Goal: Transaction & Acquisition: Purchase product/service

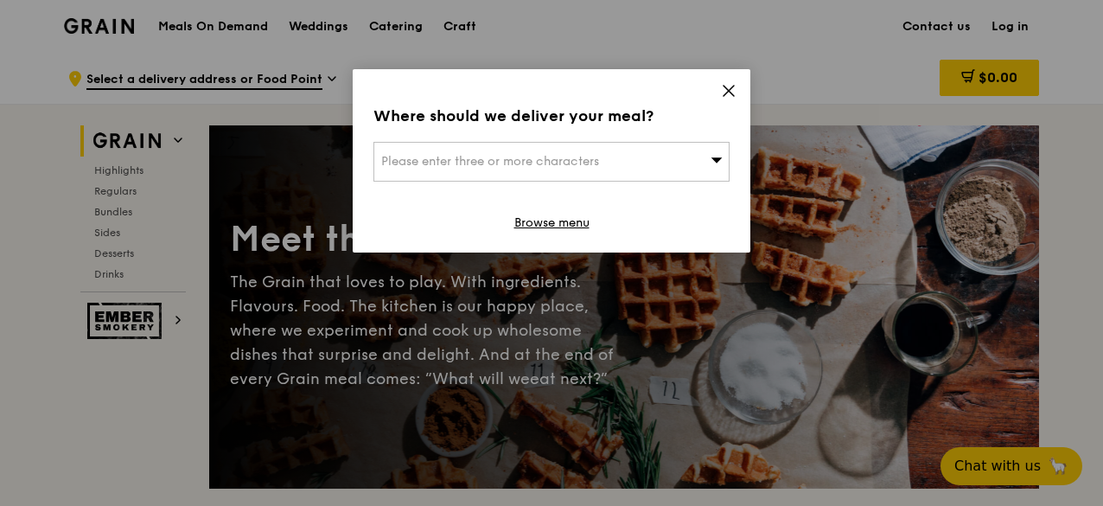
click at [720, 94] on div "Where should we deliver your meal? Please enter three or more characters Browse…" at bounding box center [552, 160] width 398 height 183
click at [719, 91] on div "Where should we deliver your meal? Please enter three or more characters Browse…" at bounding box center [552, 160] width 398 height 183
click at [726, 86] on icon at bounding box center [729, 91] width 16 height 16
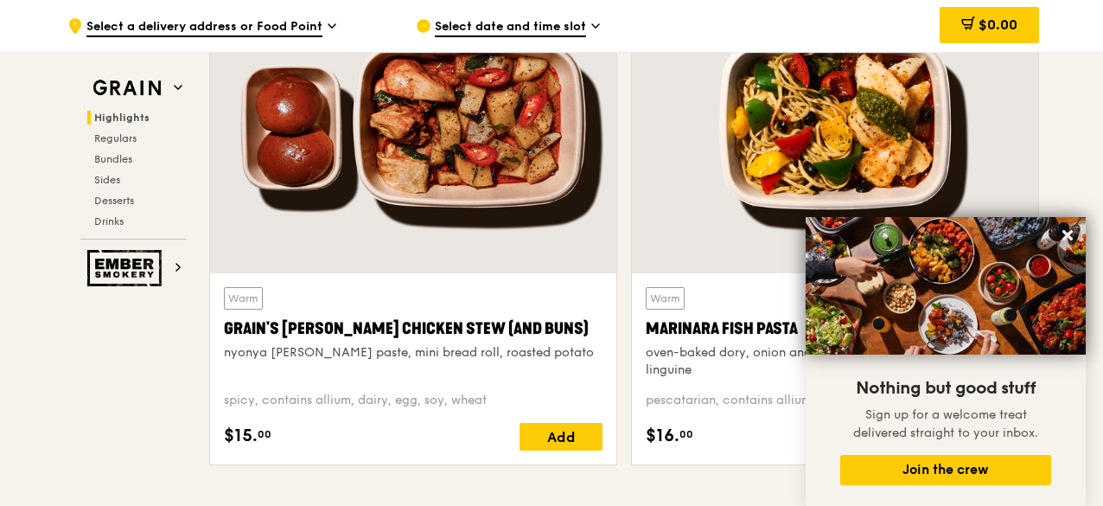
scroll to position [656, 0]
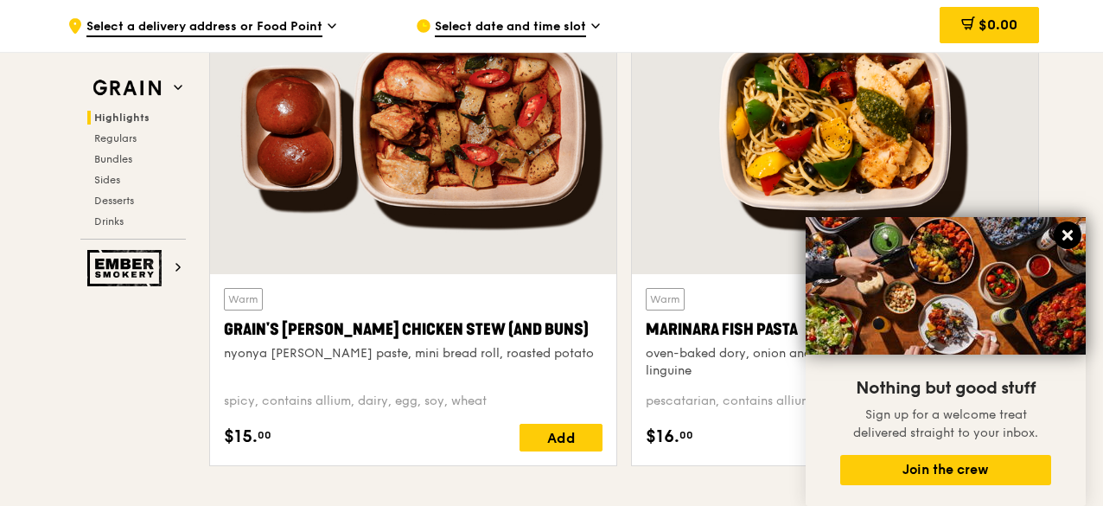
click at [1066, 240] on icon at bounding box center [1068, 235] width 10 height 10
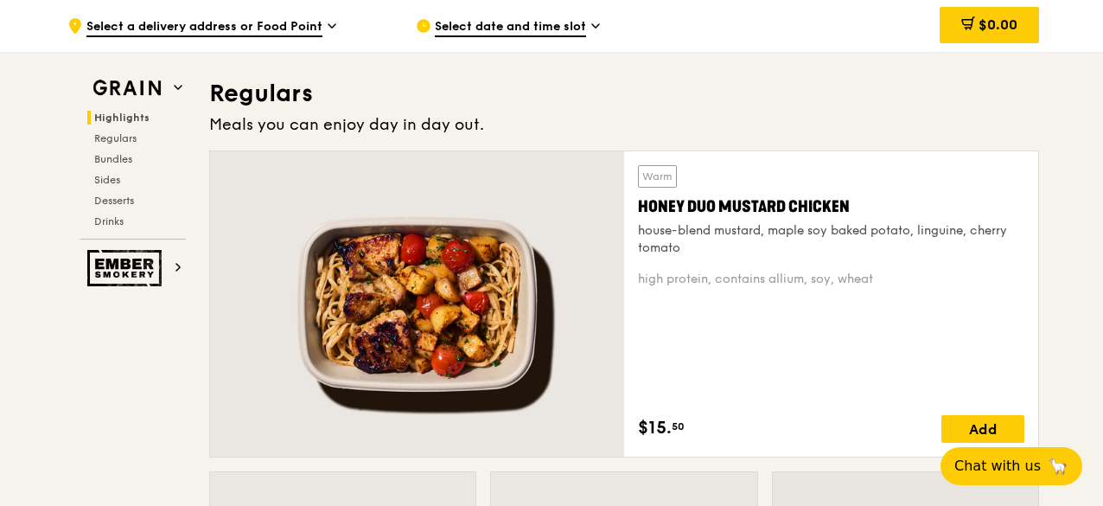
scroll to position [1186, 0]
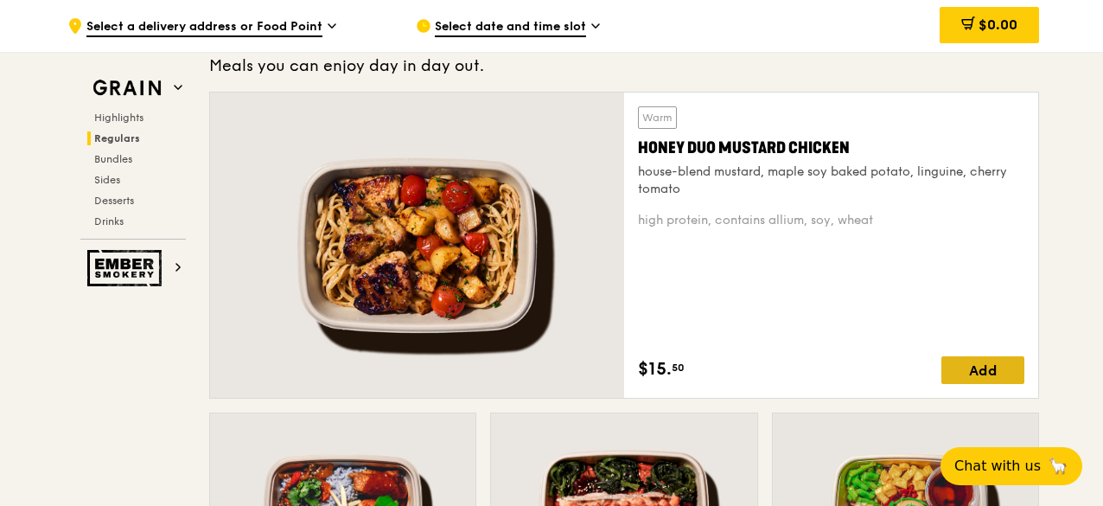
click at [964, 374] on div "Add" at bounding box center [983, 370] width 83 height 28
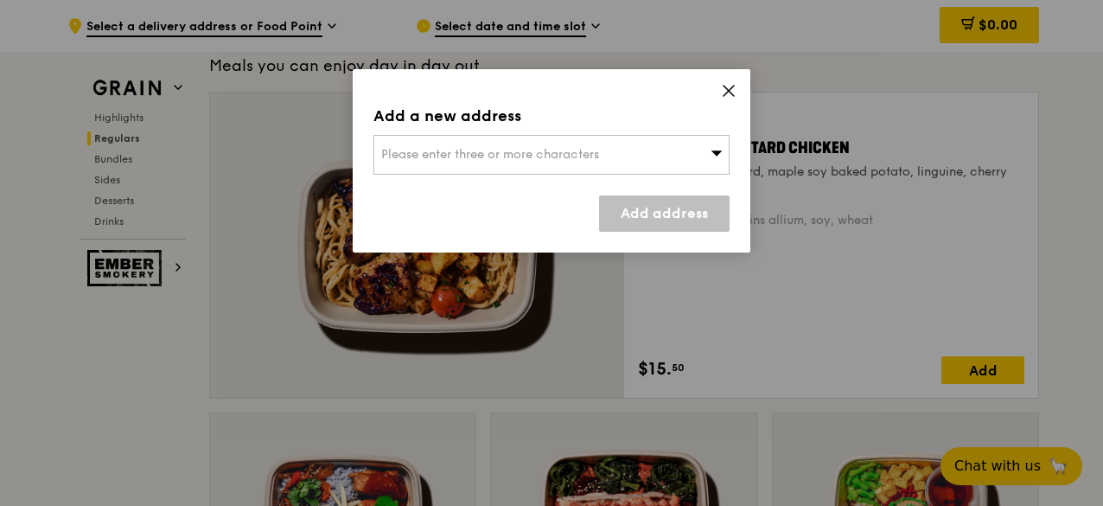
click at [730, 81] on div "Add a new address Please enter three or more characters Add address" at bounding box center [552, 160] width 398 height 183
click at [725, 88] on icon at bounding box center [729, 91] width 16 height 16
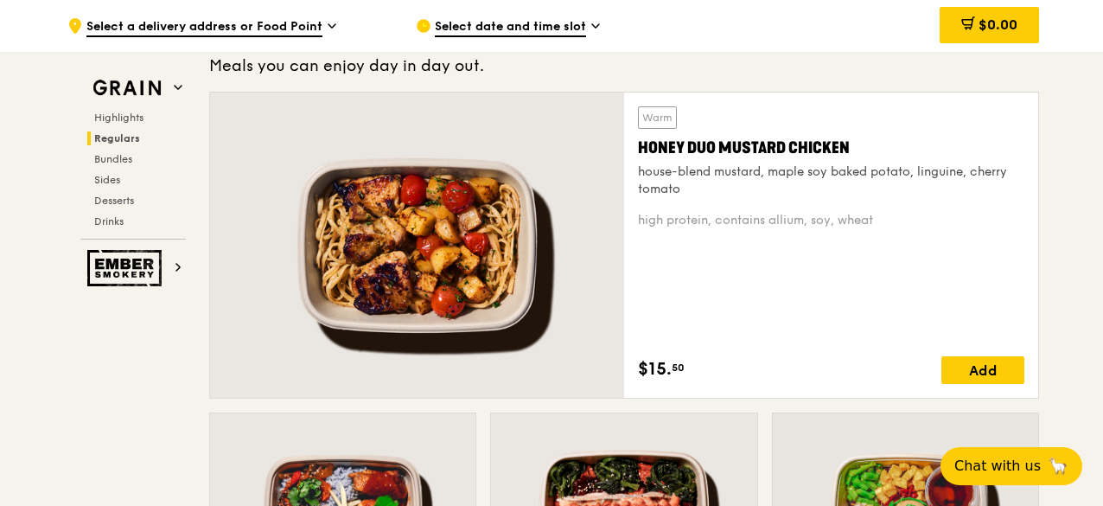
click at [737, 136] on div "Honey Duo Mustard Chicken" at bounding box center [831, 148] width 387 height 24
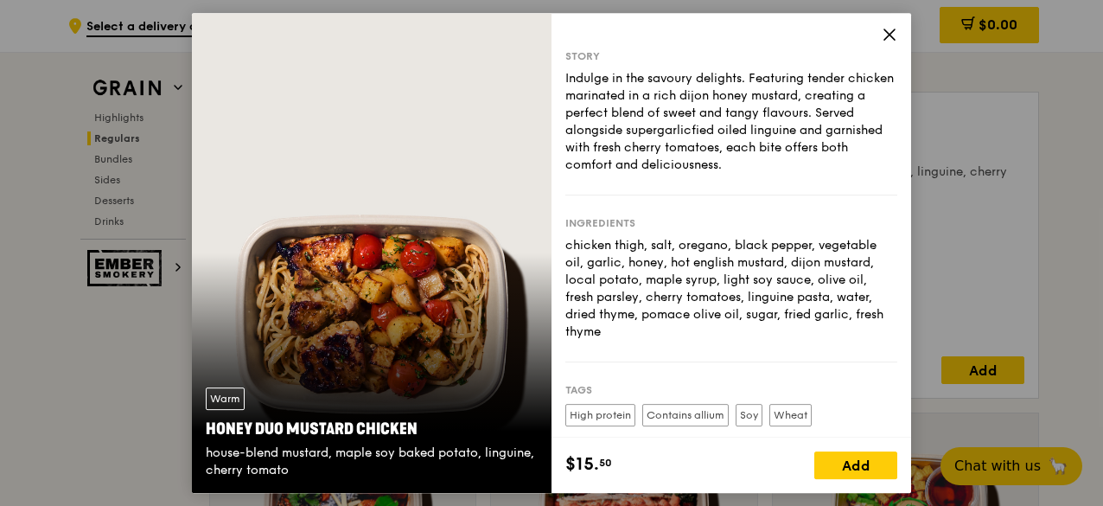
scroll to position [153, 0]
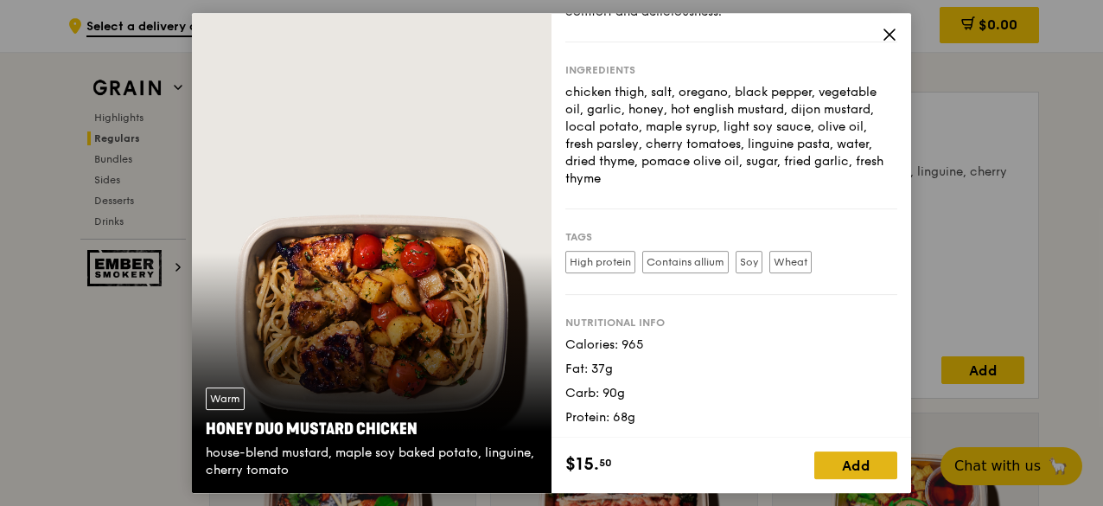
click at [847, 460] on div "Add" at bounding box center [856, 465] width 83 height 28
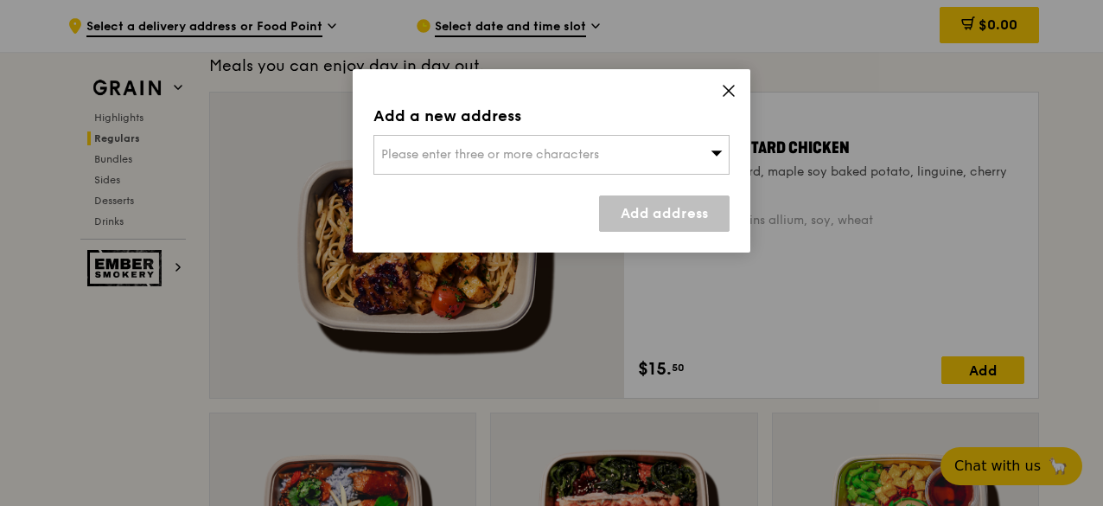
click at [639, 146] on div "Please enter three or more characters" at bounding box center [552, 155] width 356 height 40
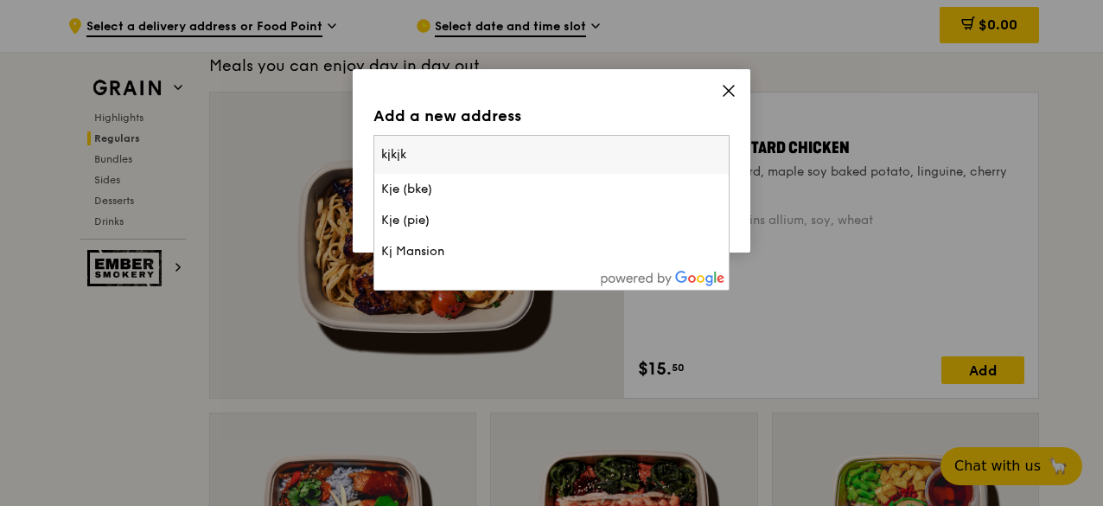
type input "kjkjk"
click at [728, 86] on icon at bounding box center [729, 91] width 16 height 16
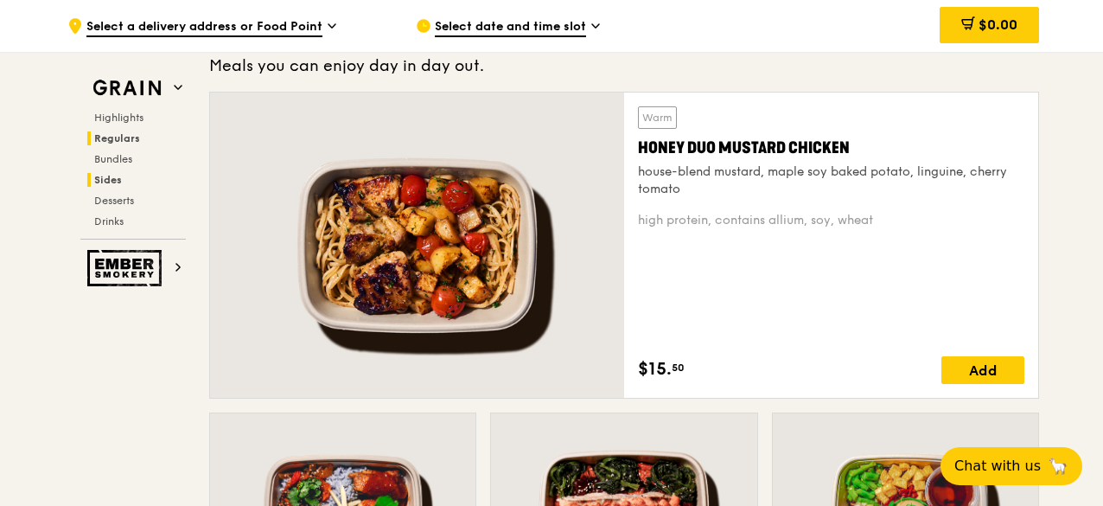
click at [112, 174] on span "Sides" at bounding box center [108, 180] width 28 height 12
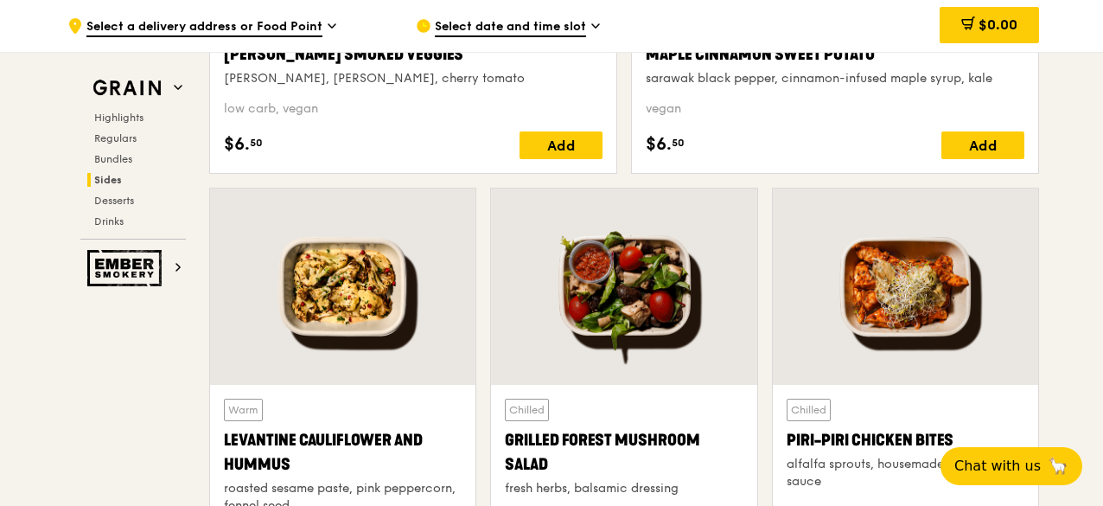
scroll to position [4303, 0]
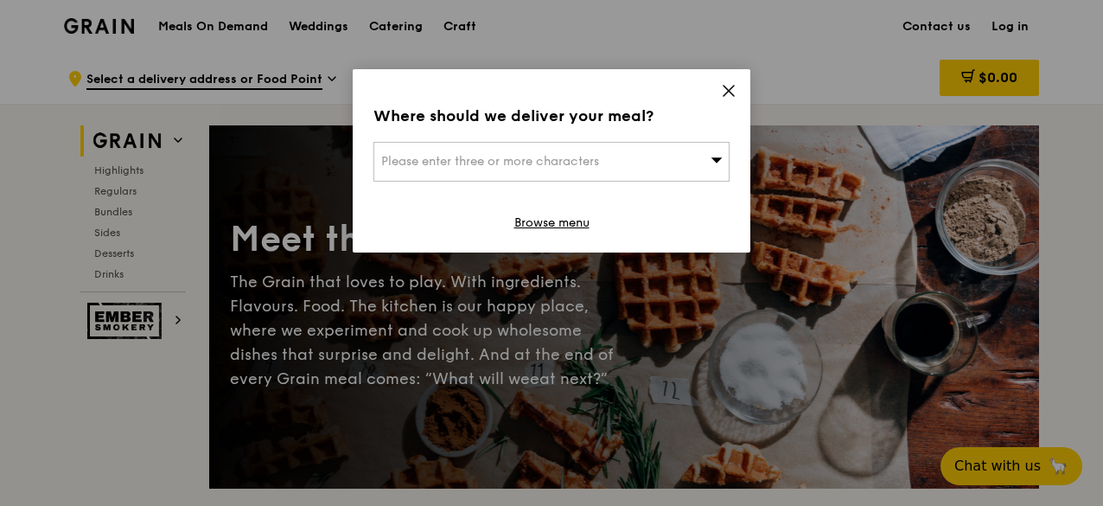
click at [729, 91] on icon at bounding box center [729, 91] width 10 height 10
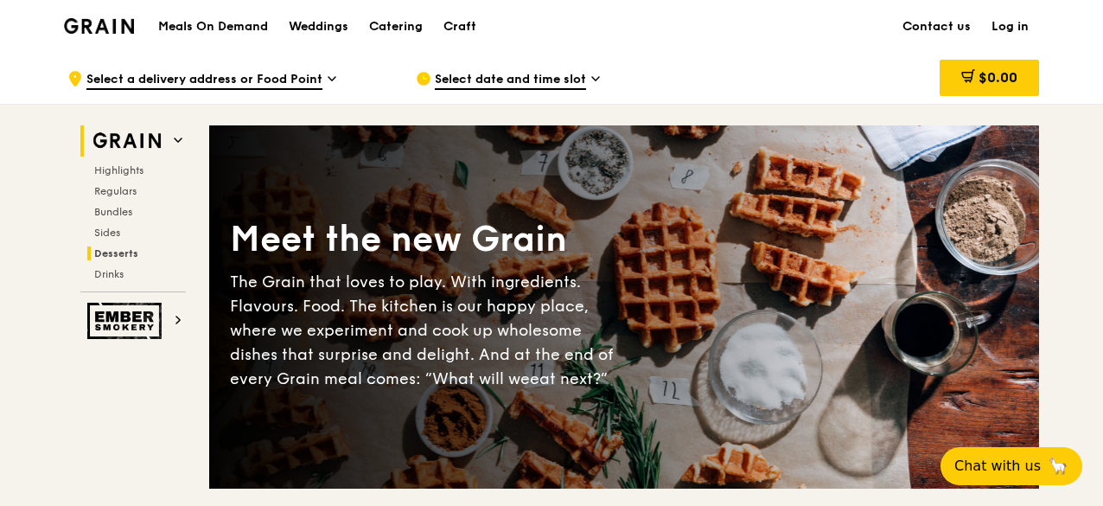
click at [110, 253] on span "Desserts" at bounding box center [116, 253] width 44 height 12
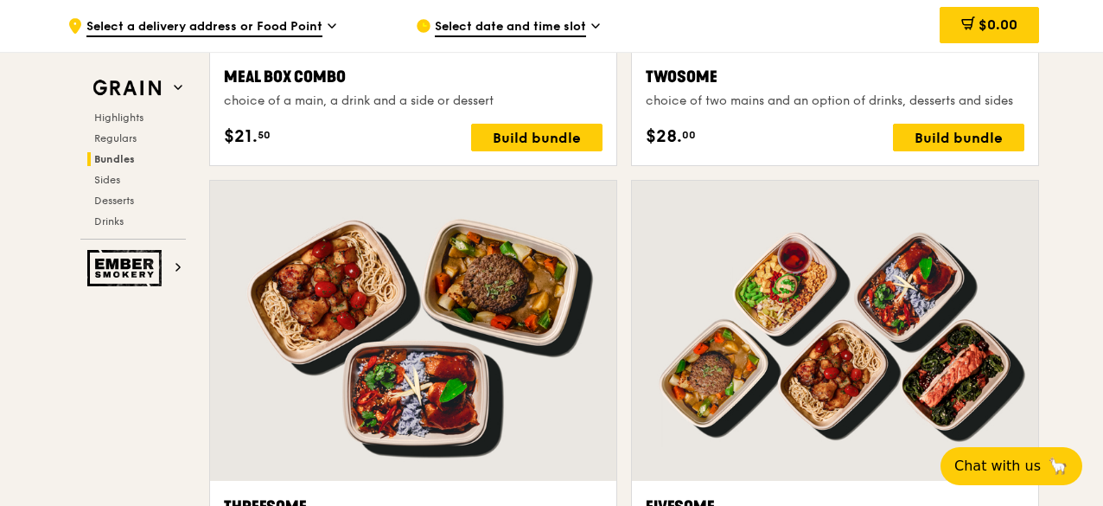
scroll to position [2878, 0]
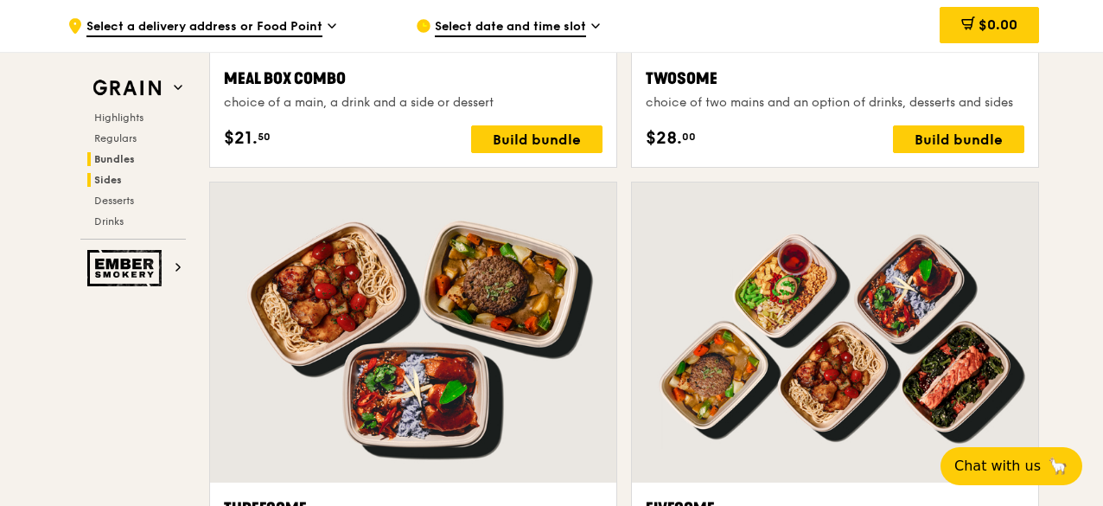
click at [99, 182] on span "Sides" at bounding box center [108, 180] width 28 height 12
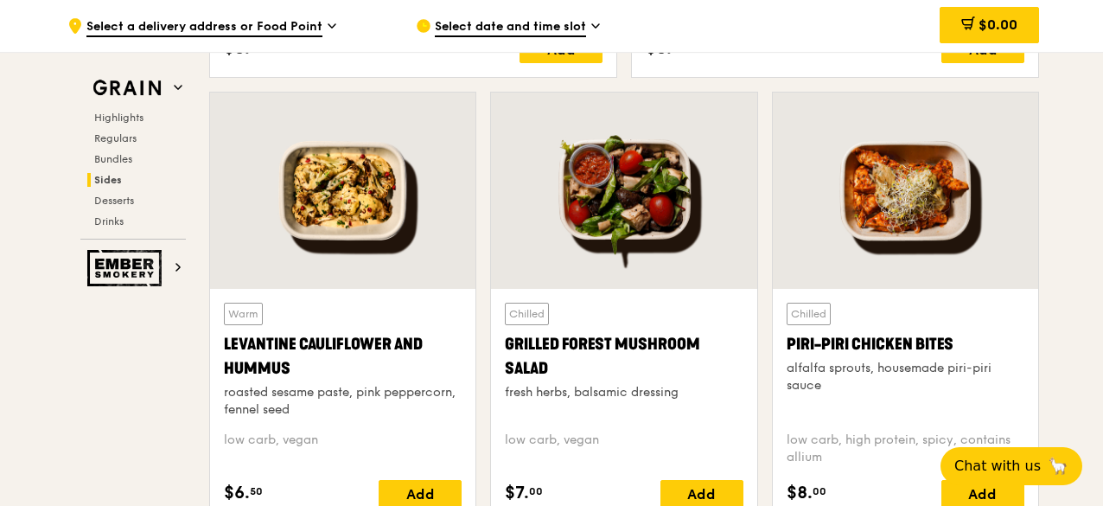
scroll to position [4388, 0]
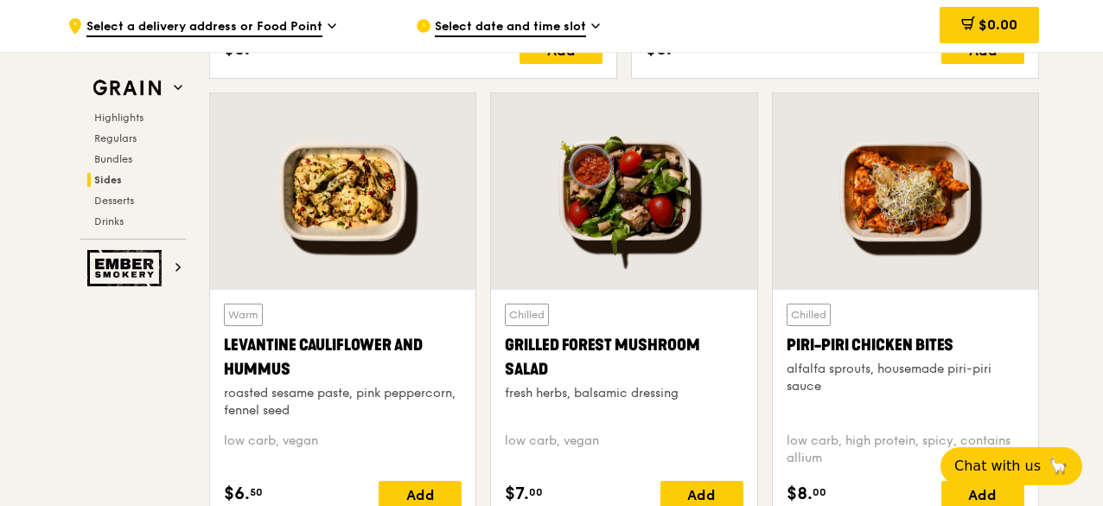
click at [303, 196] on div at bounding box center [342, 191] width 265 height 196
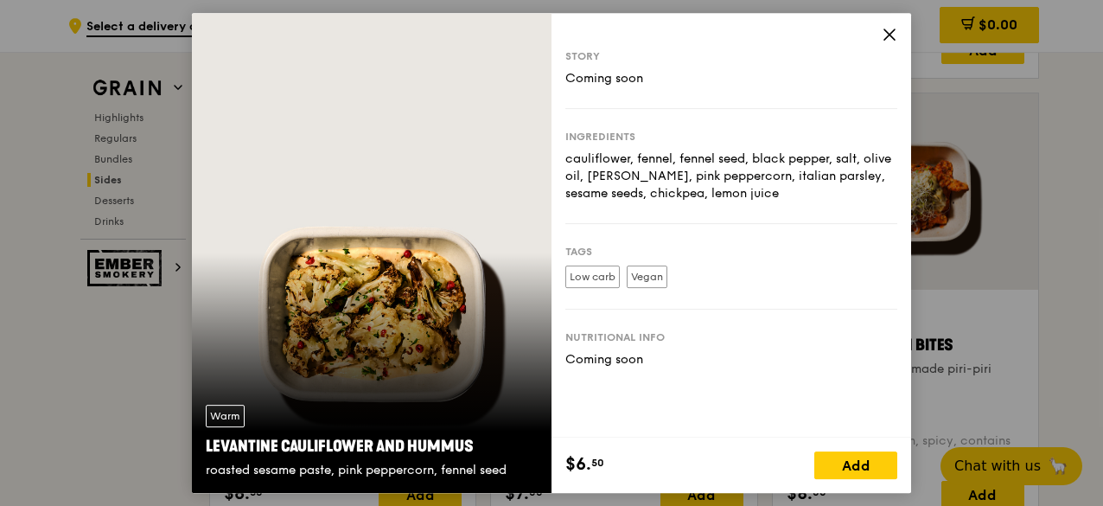
click at [892, 36] on icon at bounding box center [890, 34] width 10 height 10
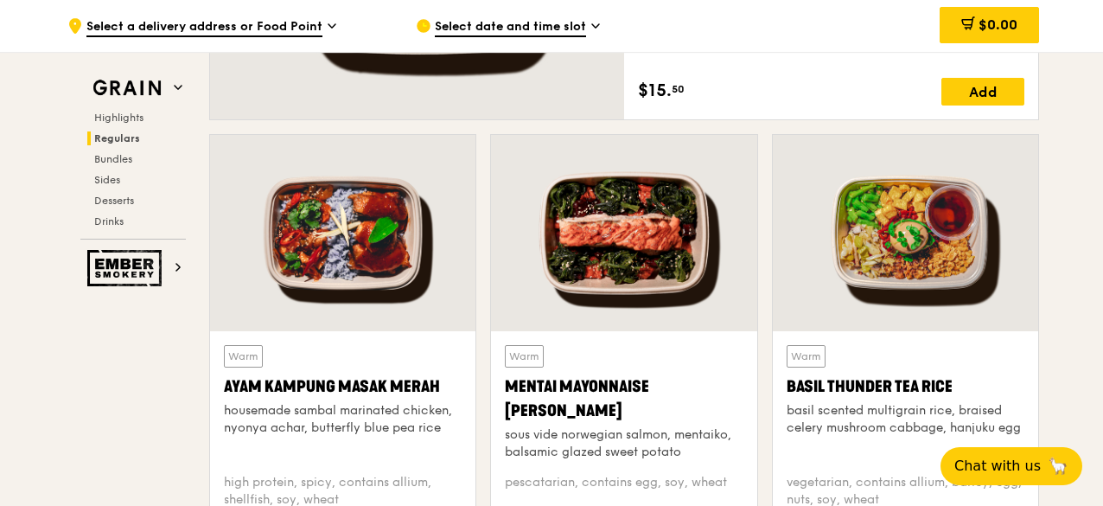
scroll to position [1466, 0]
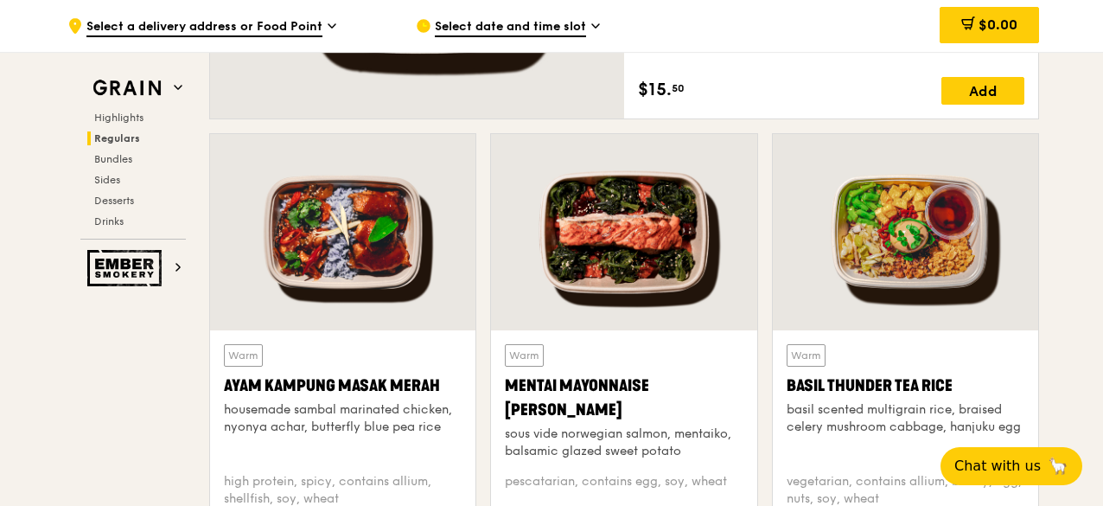
click at [674, 200] on div at bounding box center [623, 232] width 265 height 196
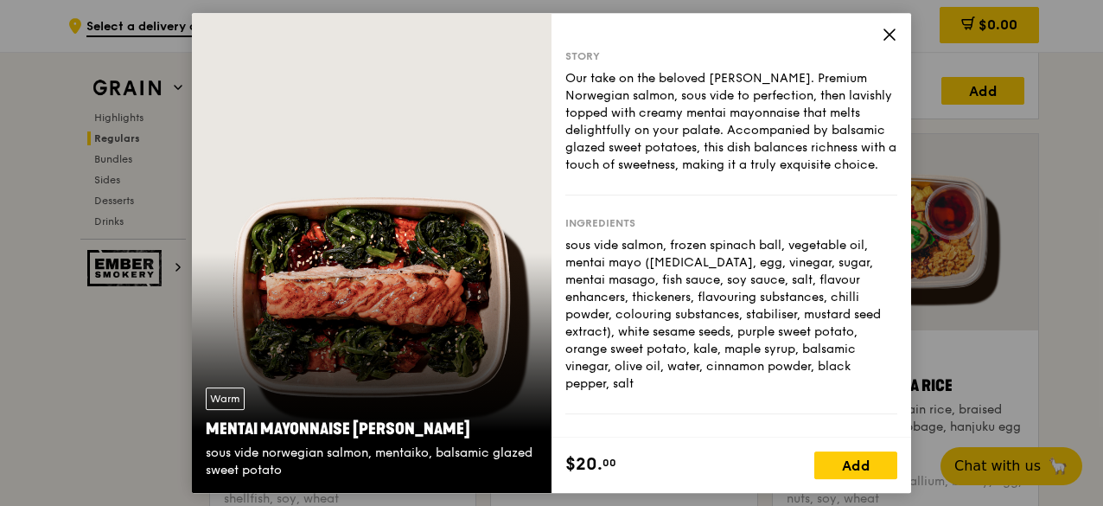
click at [842, 82] on div "Our take on the beloved [PERSON_NAME]. Premium Norwegian salmon, sous vide to p…" at bounding box center [731, 122] width 332 height 104
click at [878, 36] on div "Story Our take on the beloved mentaiko salmon. Premium Norwegian salmon, sous v…" at bounding box center [732, 225] width 360 height 425
click at [893, 36] on icon at bounding box center [890, 35] width 16 height 16
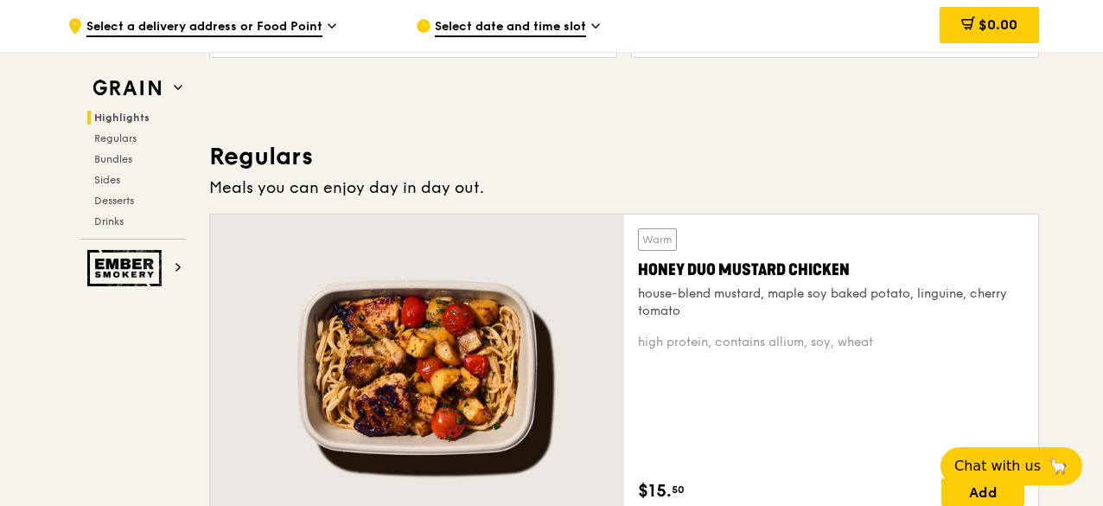
scroll to position [1065, 0]
drag, startPoint x: 634, startPoint y: 265, endPoint x: 878, endPoint y: 272, distance: 244.8
click at [878, 272] on div "Warm Honey Duo Mustard Chicken house-blend mustard, maple soy baked potato, lin…" at bounding box center [831, 366] width 414 height 305
copy div "Honey Duo Mustard Chicken"
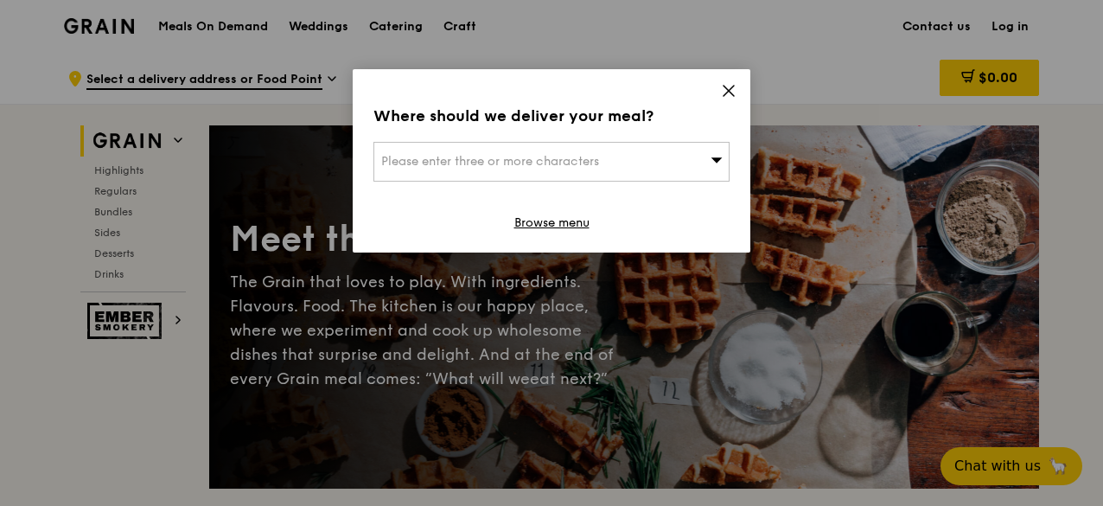
click at [728, 93] on icon at bounding box center [729, 91] width 10 height 10
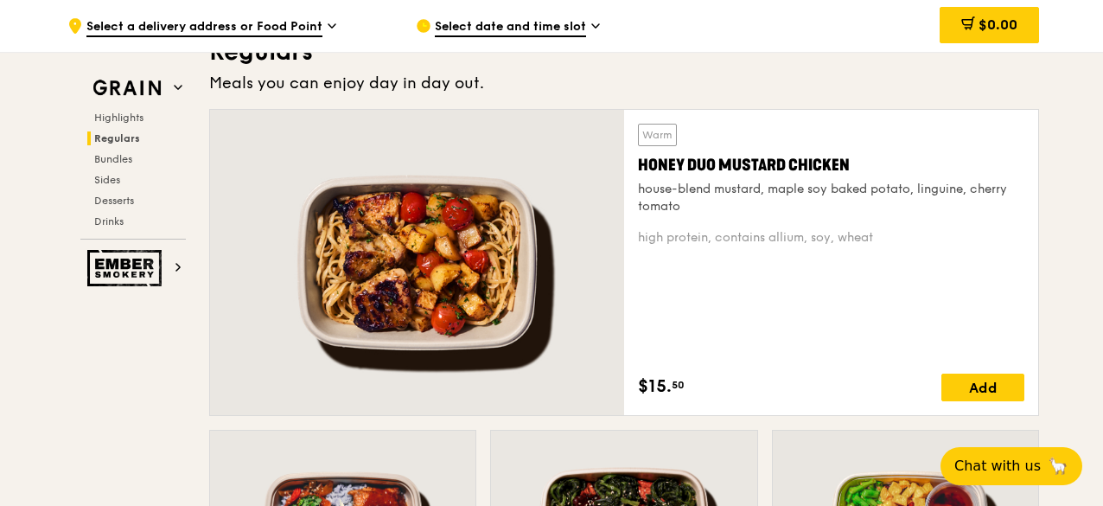
scroll to position [1155, 0]
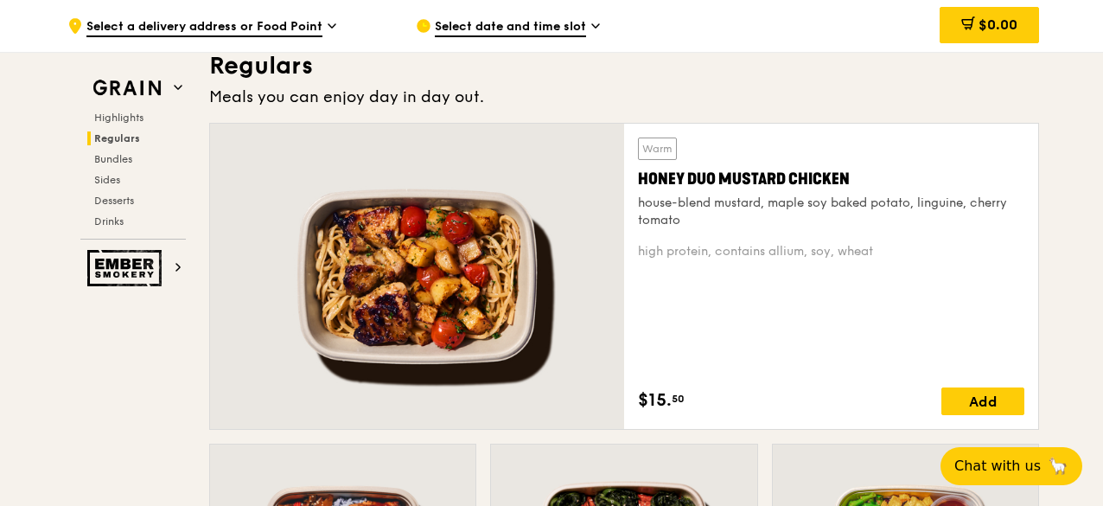
drag, startPoint x: 695, startPoint y: 273, endPoint x: 502, endPoint y: 393, distance: 227.9
click at [502, 393] on div at bounding box center [417, 276] width 414 height 305
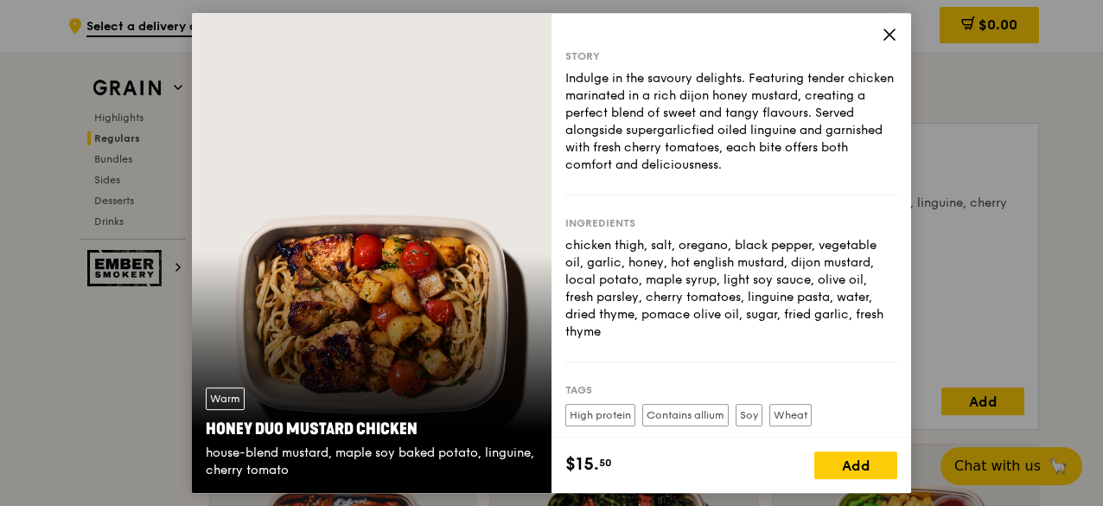
click at [889, 39] on icon at bounding box center [890, 35] width 16 height 16
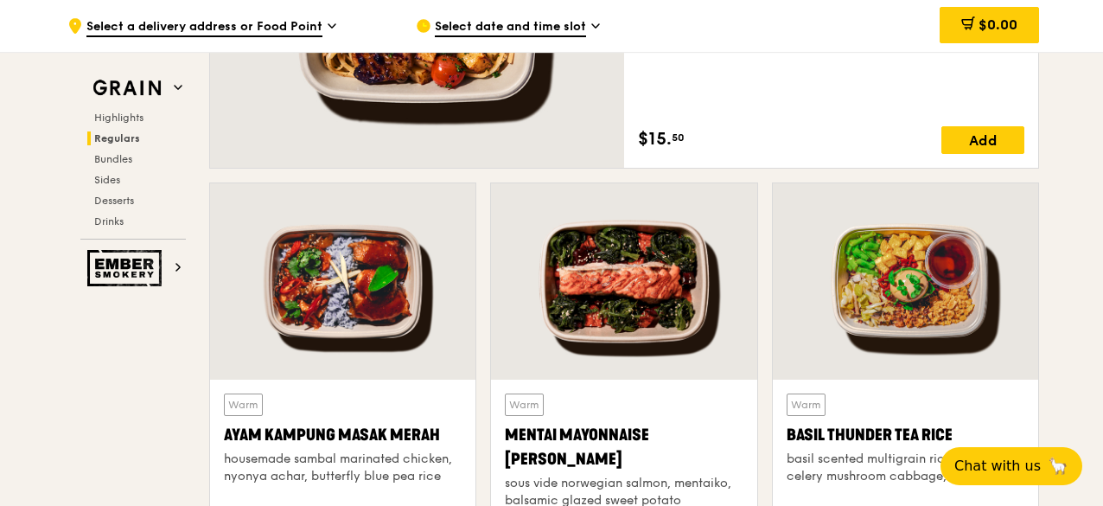
scroll to position [1567, 0]
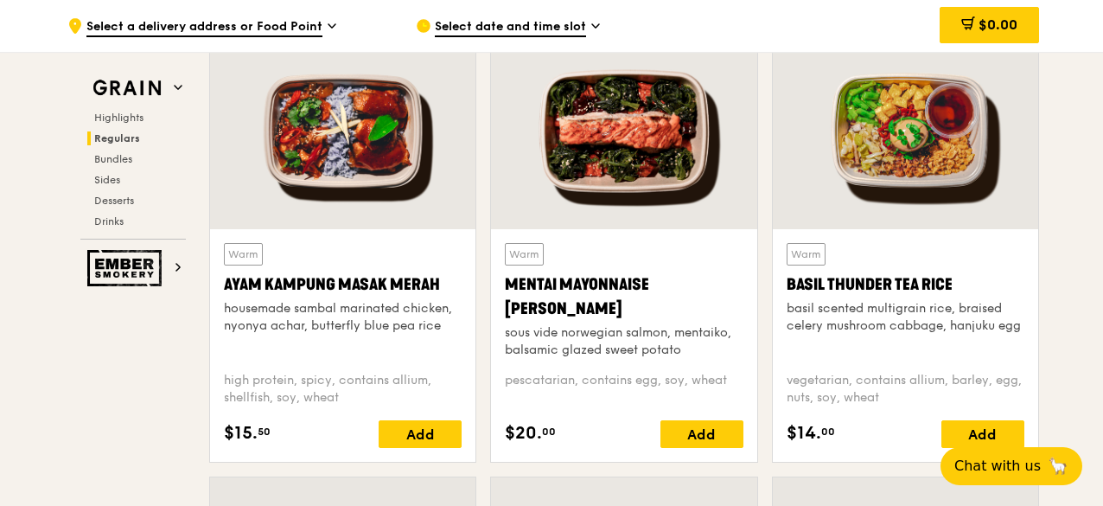
click at [631, 197] on div at bounding box center [623, 131] width 265 height 196
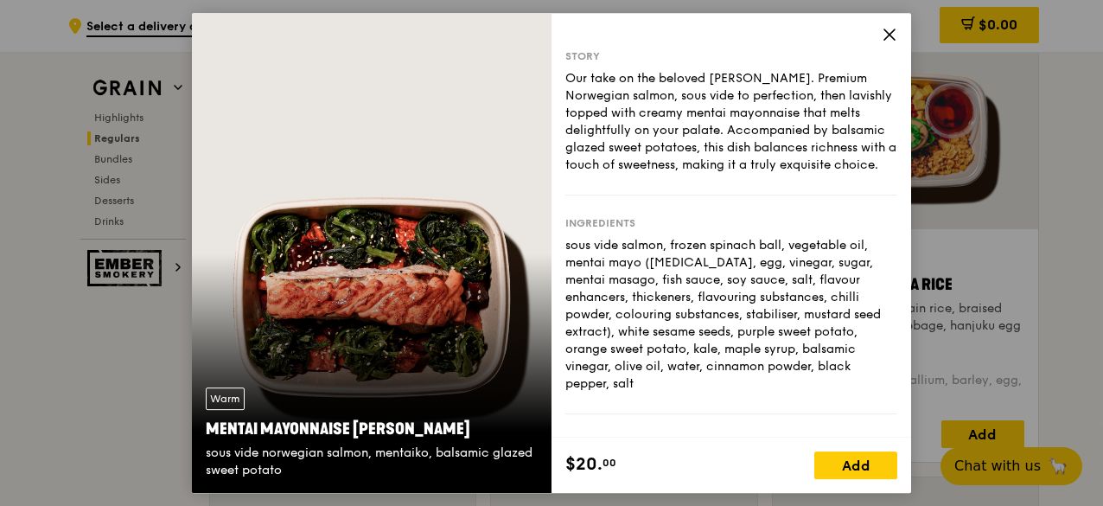
click at [892, 27] on icon at bounding box center [890, 35] width 16 height 16
